Goal: Navigation & Orientation: Find specific page/section

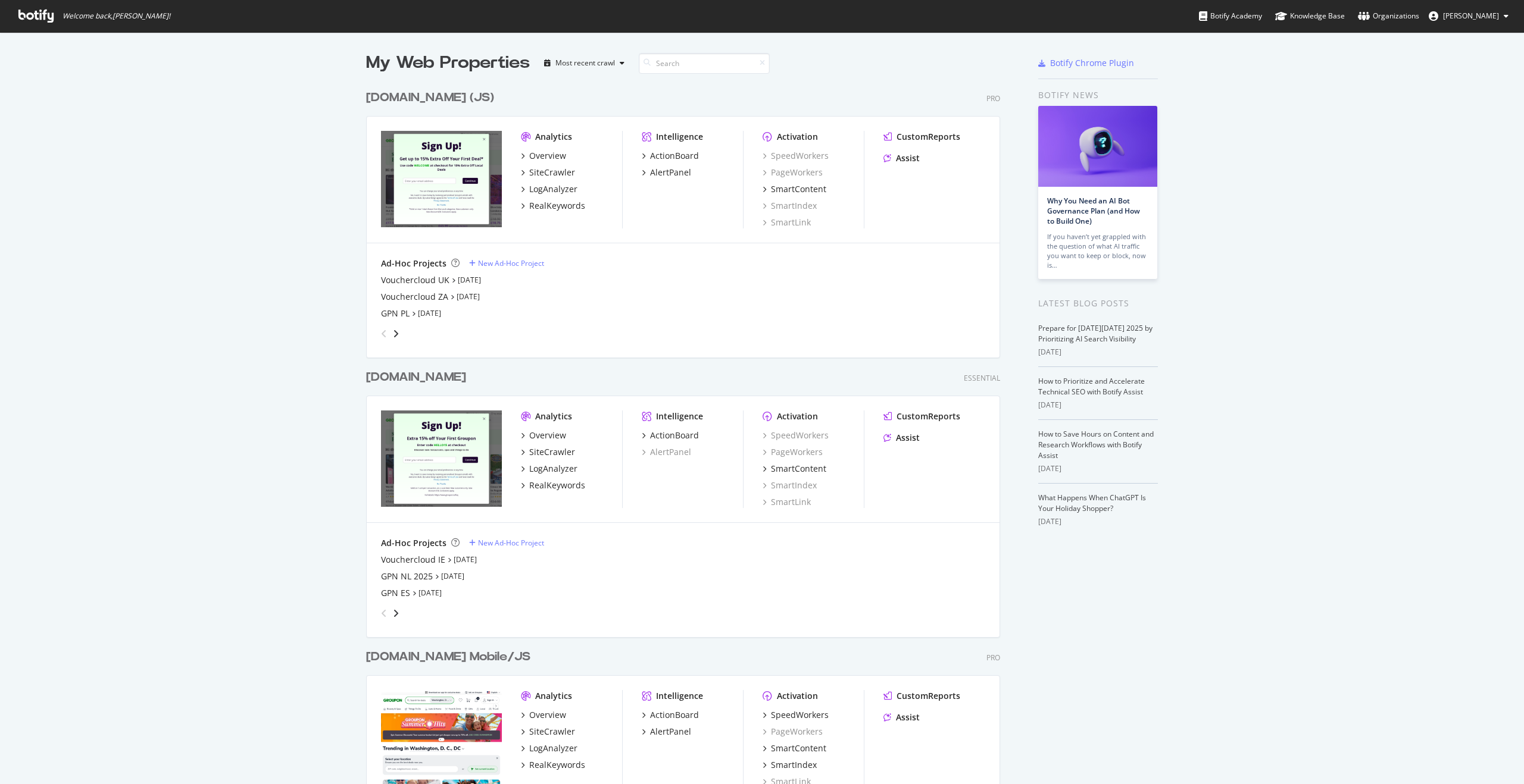
scroll to position [330, 0]
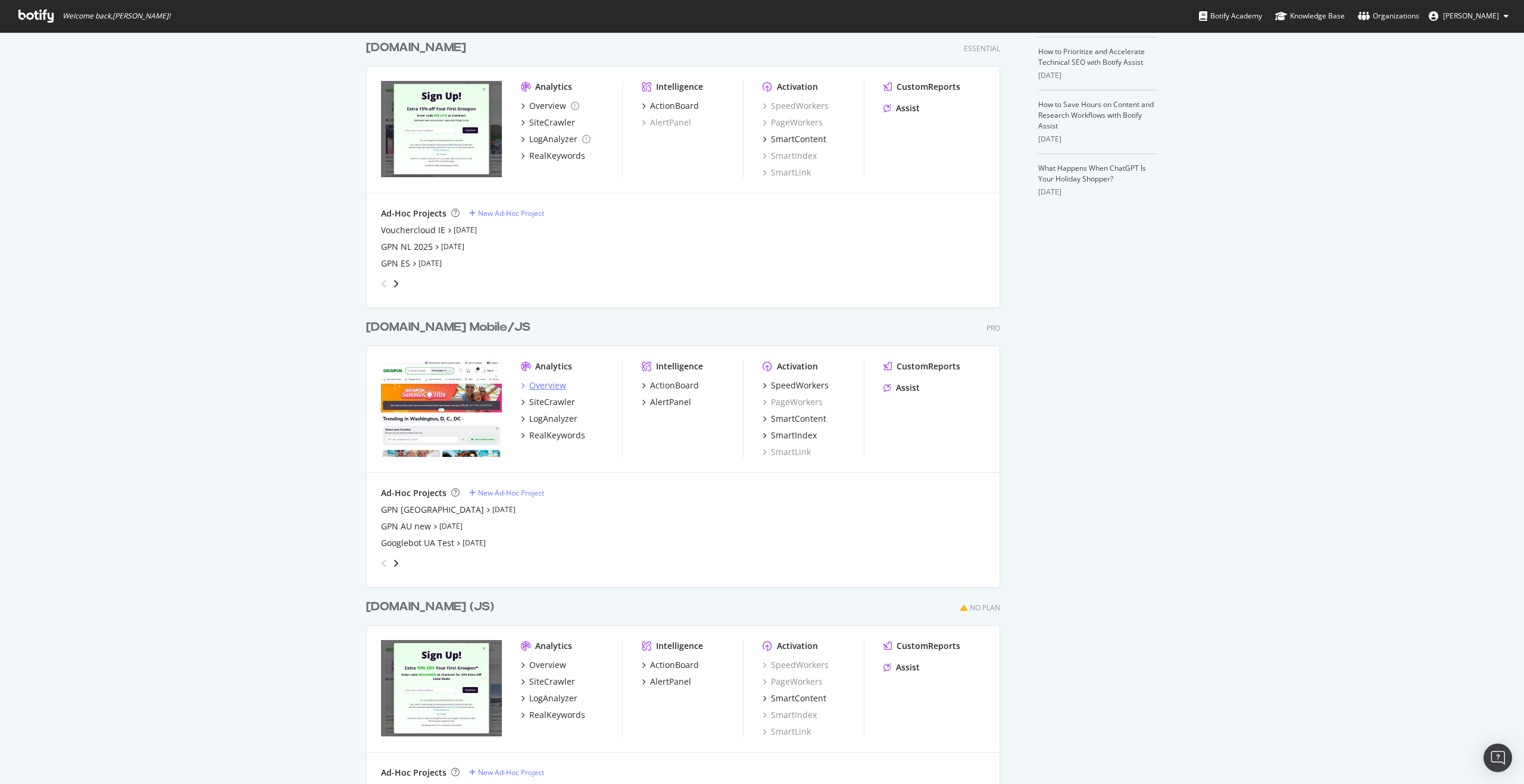
click at [550, 387] on div "Overview" at bounding box center [548, 386] width 37 height 12
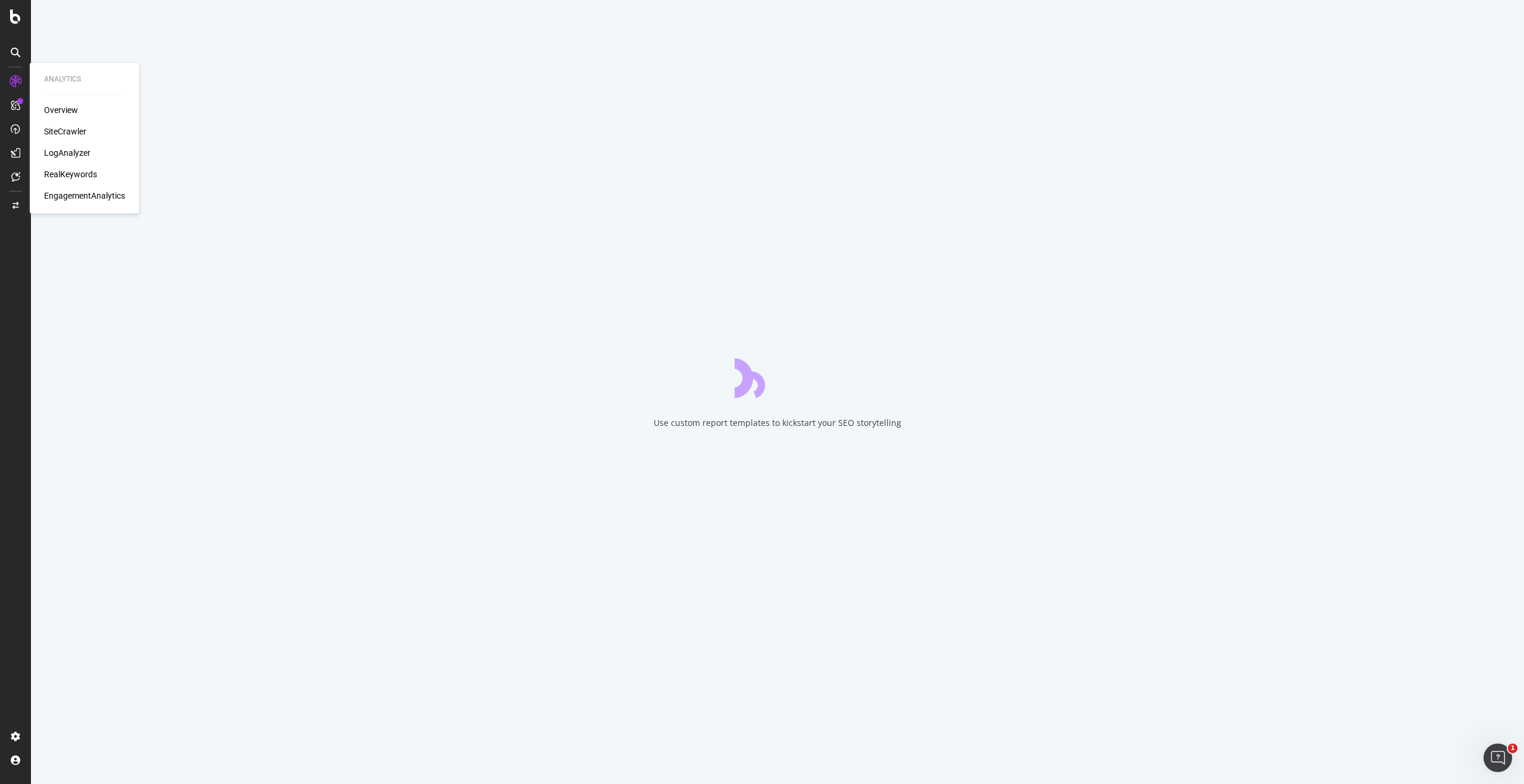
click at [72, 131] on div "SiteCrawler" at bounding box center [65, 131] width 42 height 12
